Goal: Task Accomplishment & Management: Manage account settings

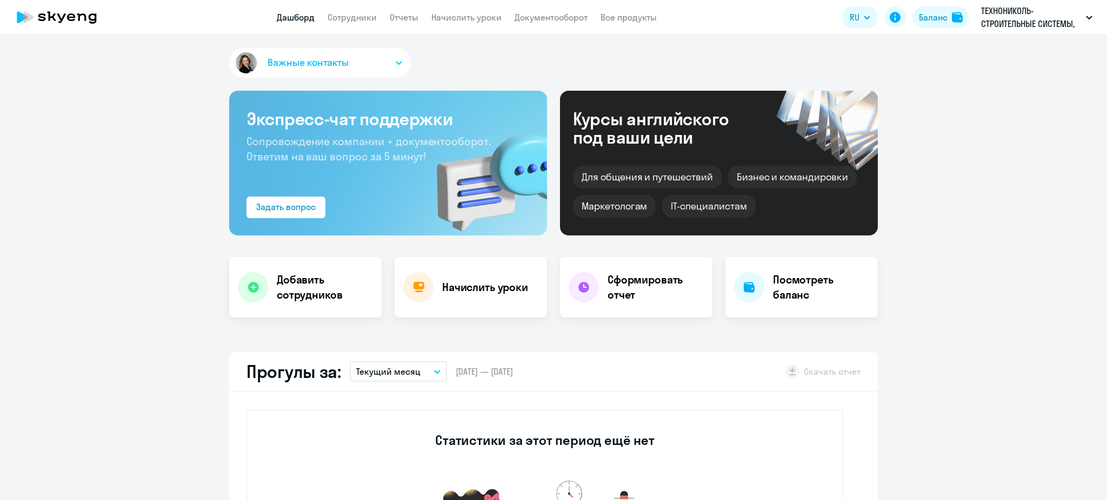
select select "30"
click at [365, 16] on link "Сотрудники" at bounding box center [352, 17] width 49 height 11
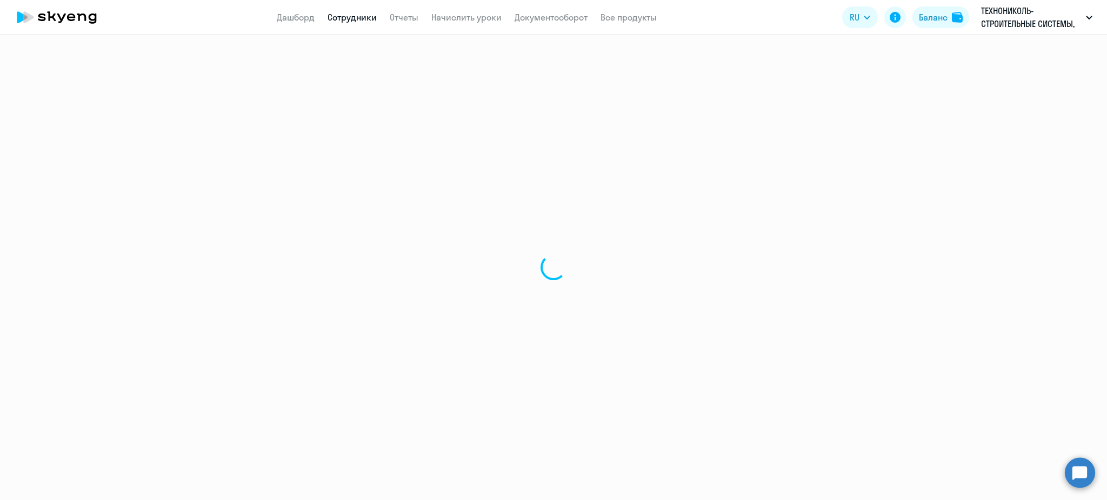
select select "30"
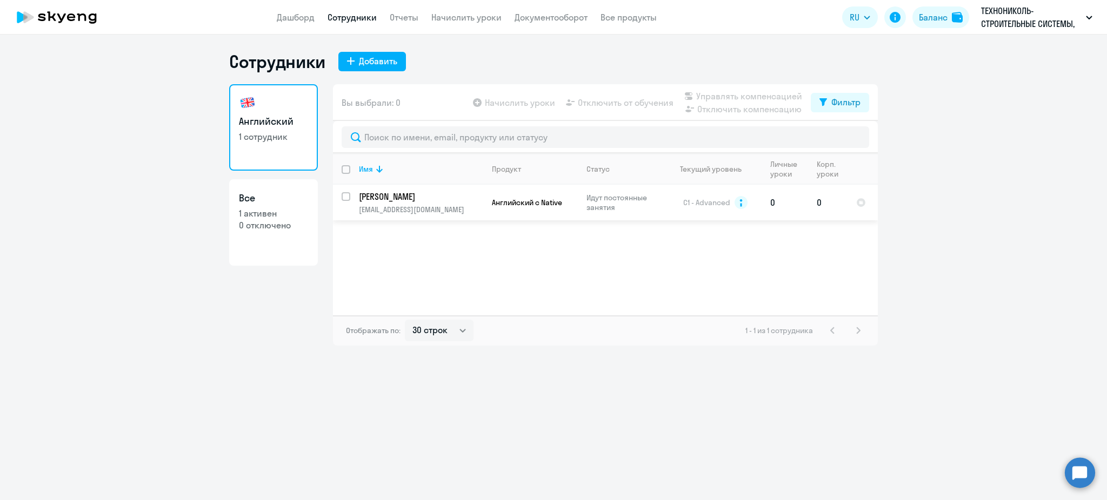
click at [336, 196] on div at bounding box center [346, 197] width 26 height 26
checkbox input "true"
click at [545, 102] on span "Начислить уроки" at bounding box center [520, 102] width 70 height 13
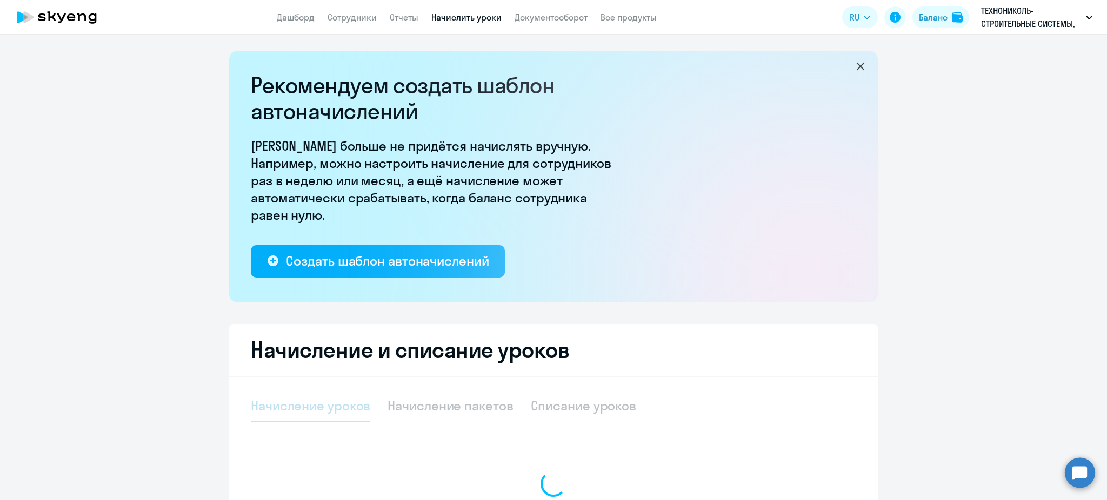
select select "10"
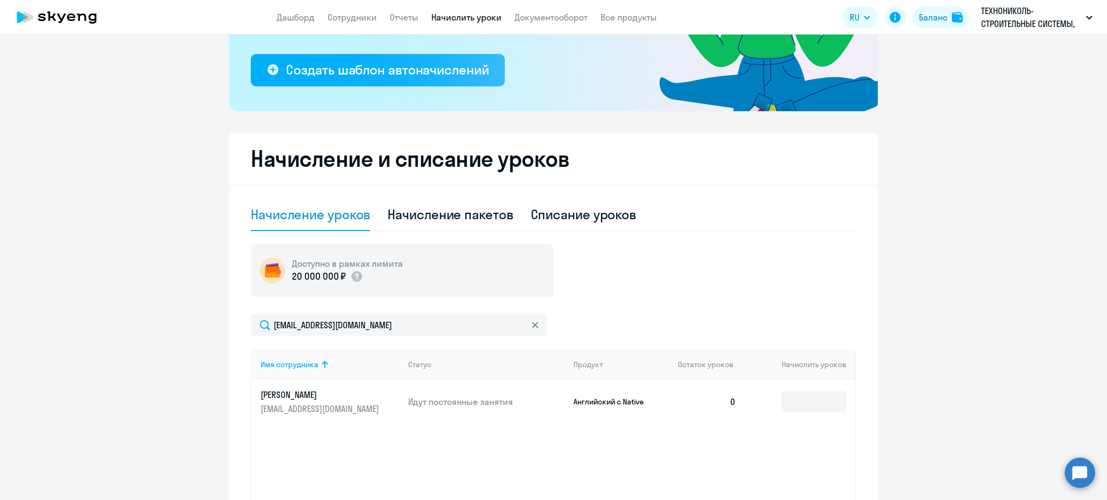
scroll to position [216, 0]
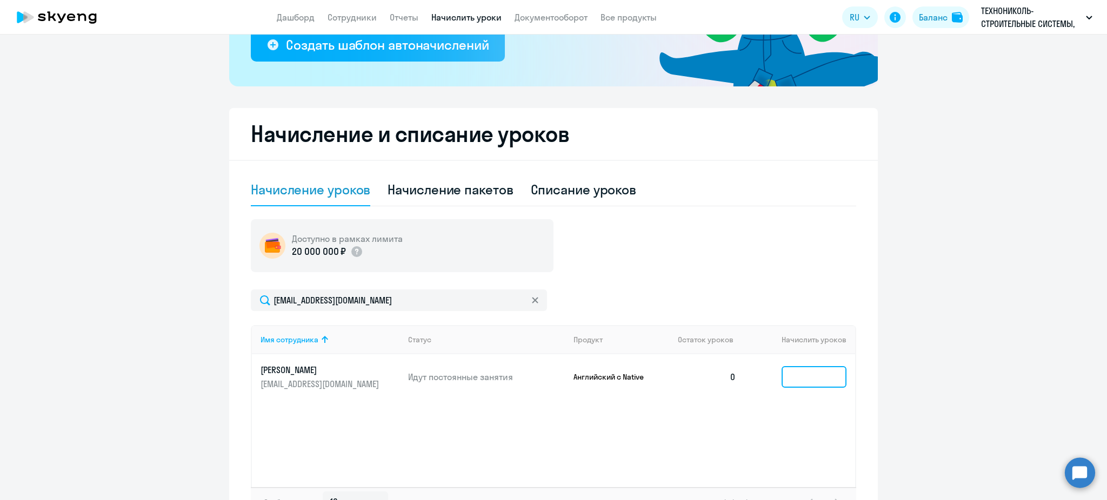
click at [796, 375] on input at bounding box center [814, 377] width 65 height 22
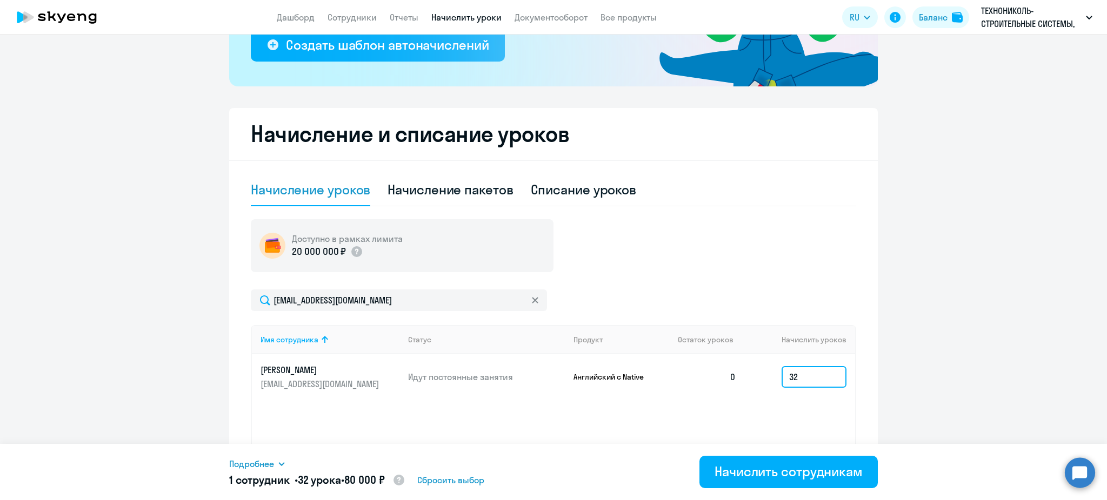
type input "32"
click at [261, 452] on div "Подробнее Имя сотрудника Продукт Начислить уроков Цена за 1 Сумма [PERSON_NAME]…" at bounding box center [553, 472] width 649 height 56
click at [262, 455] on div "Подробнее Имя сотрудника Продукт Начислить уроков Цена за 1 Сумма [PERSON_NAME]…" at bounding box center [553, 472] width 649 height 56
click at [264, 462] on span "Подробнее" at bounding box center [251, 464] width 45 height 13
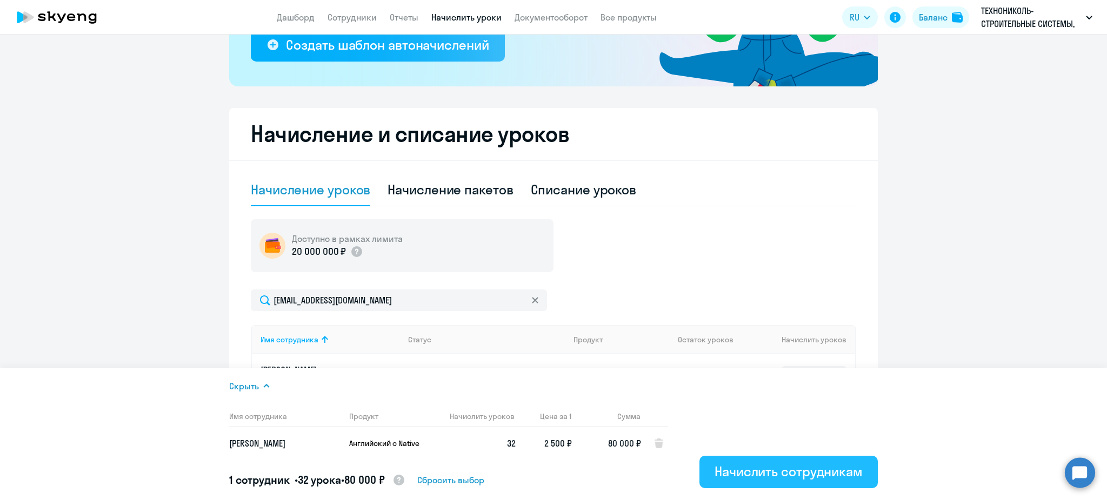
click at [751, 463] on div "Начислить сотрудникам" at bounding box center [788, 471] width 148 height 17
